Goal: Find specific page/section: Find specific page/section

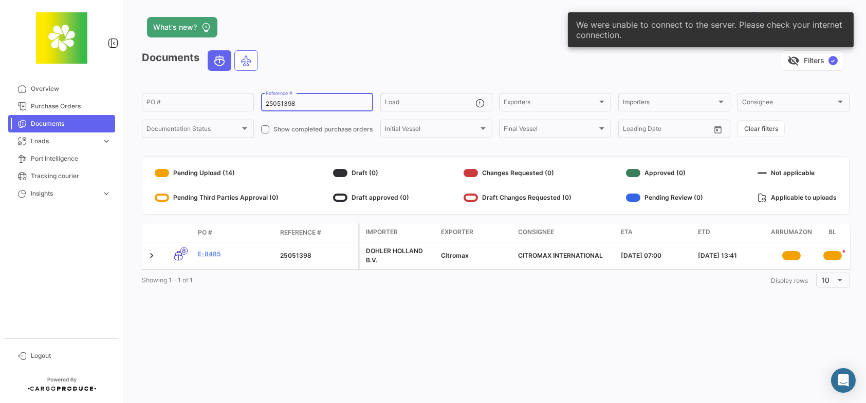
click at [308, 99] on div "25051398 Reference #" at bounding box center [317, 101] width 103 height 20
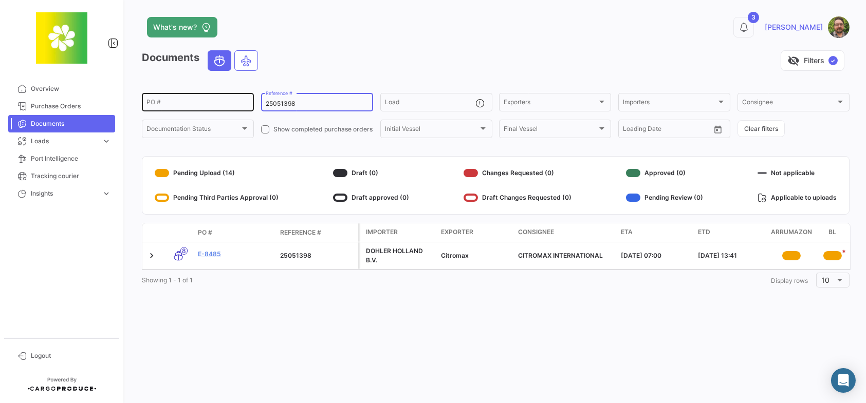
drag, startPoint x: 306, startPoint y: 102, endPoint x: 242, endPoint y: 98, distance: 63.3
click at [0, 0] on div "PO # 25051398 Reference # Load Exporters Exporters Importers Importers Consigne…" at bounding box center [0, 0] width 0 height 0
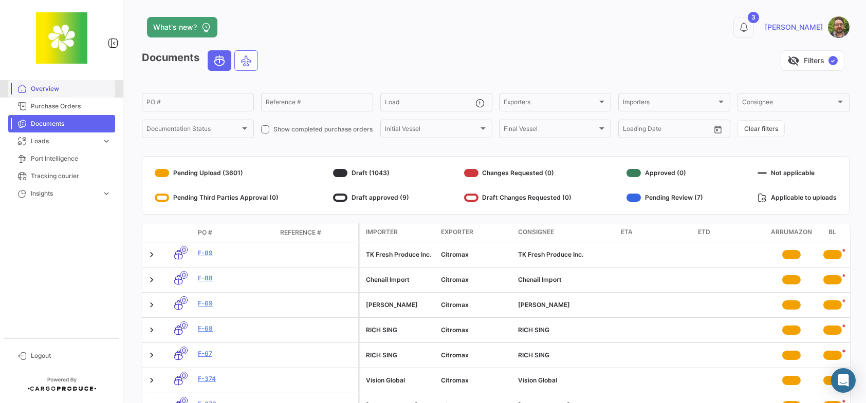
click at [57, 89] on span "Overview" at bounding box center [71, 88] width 80 height 9
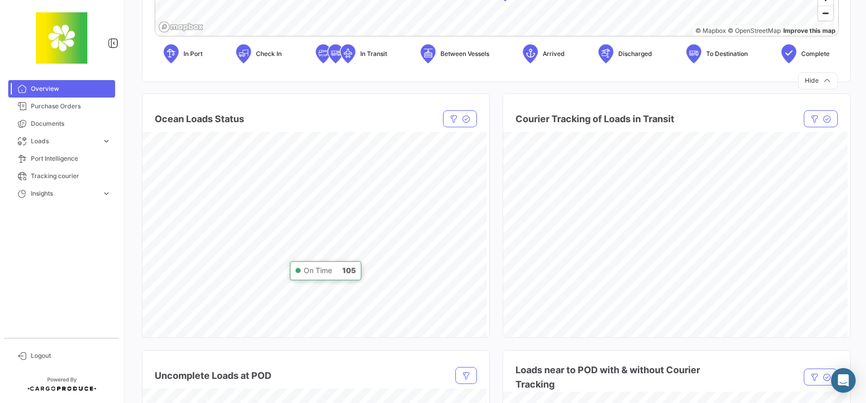
scroll to position [462, 0]
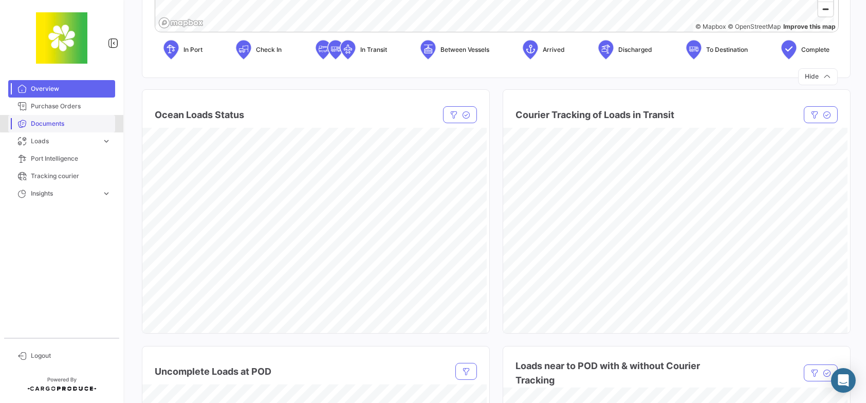
click at [71, 123] on span "Documents" at bounding box center [71, 123] width 80 height 9
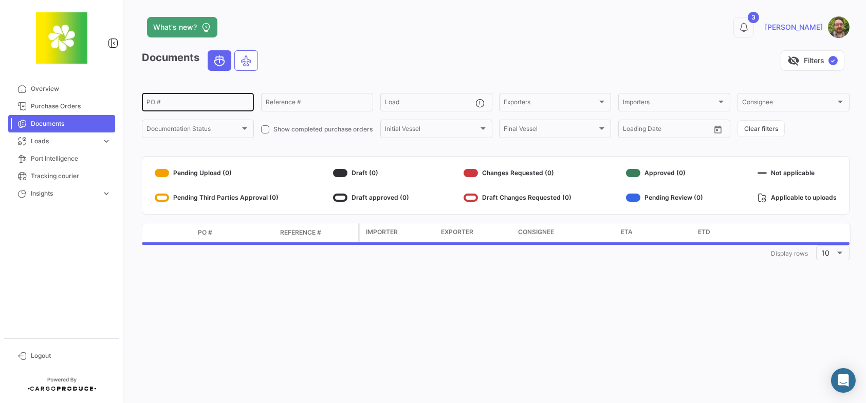
click at [227, 102] on input "PO #" at bounding box center [197, 103] width 103 height 7
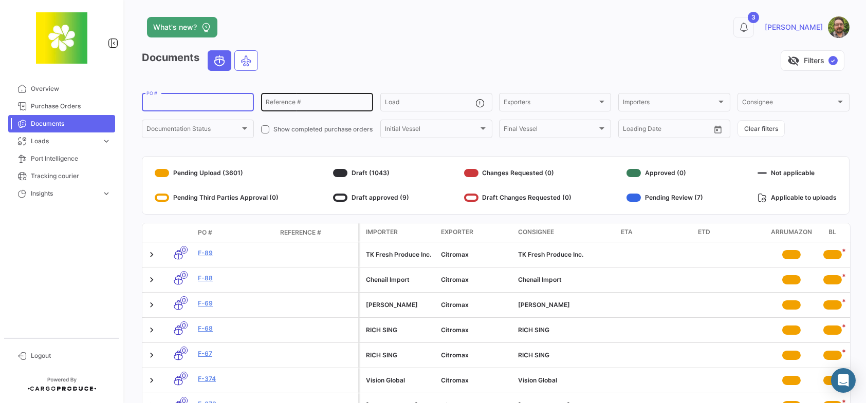
click at [352, 102] on input "Reference #" at bounding box center [317, 103] width 103 height 7
